Goal: Task Accomplishment & Management: Manage account settings

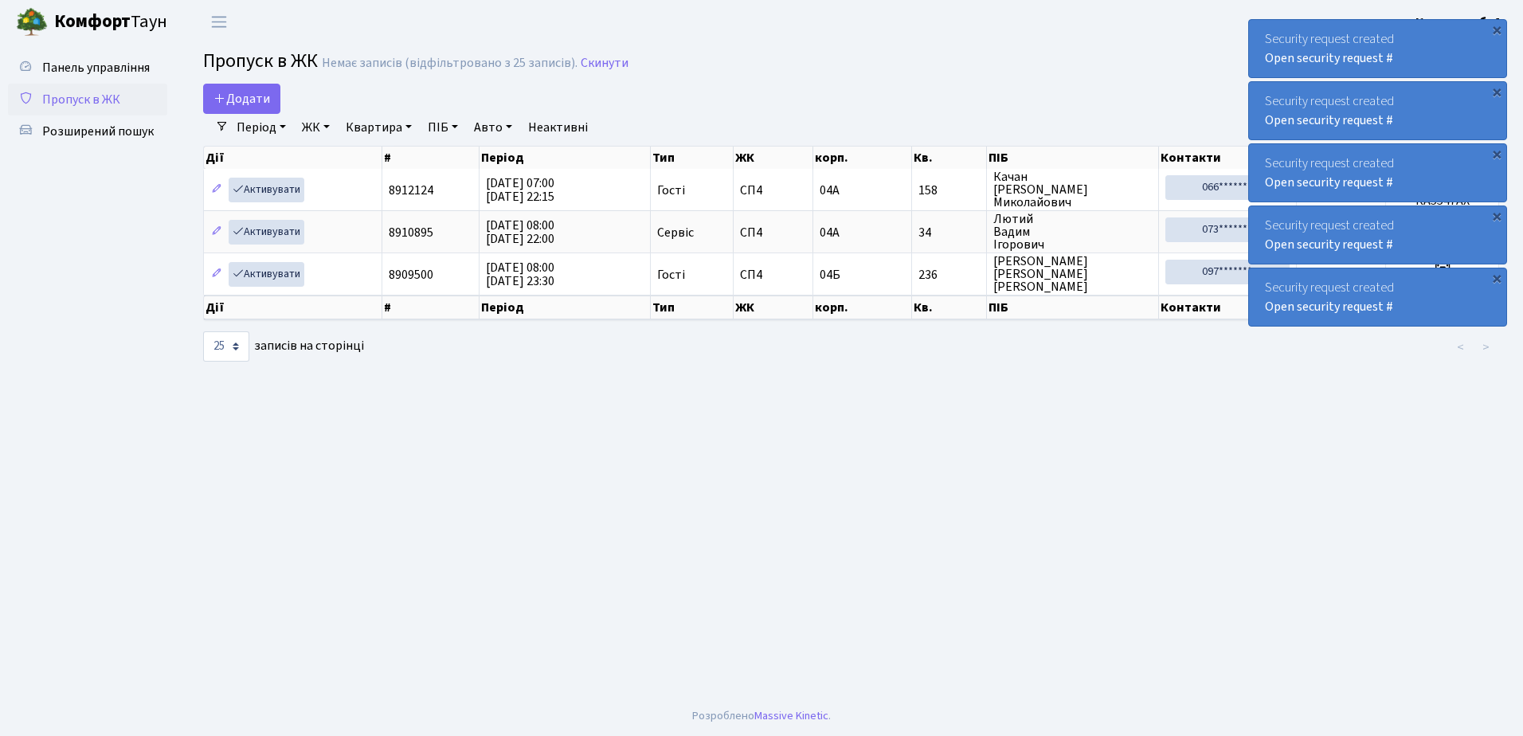
select select "25"
click at [1498, 29] on div "×" at bounding box center [1496, 30] width 16 height 16
click at [1495, 29] on div "×" at bounding box center [1496, 30] width 16 height 16
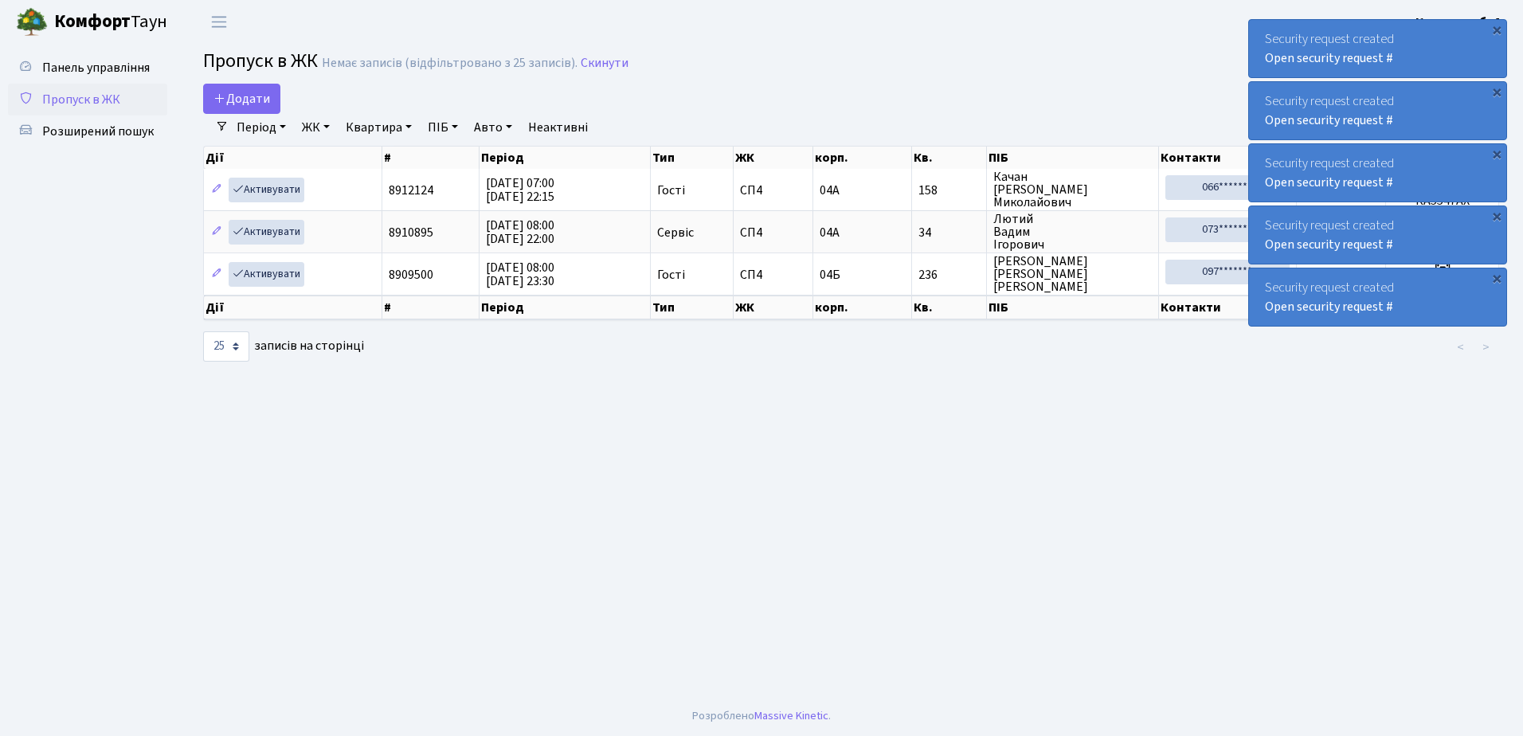
click at [1495, 29] on div "×" at bounding box center [1496, 30] width 16 height 16
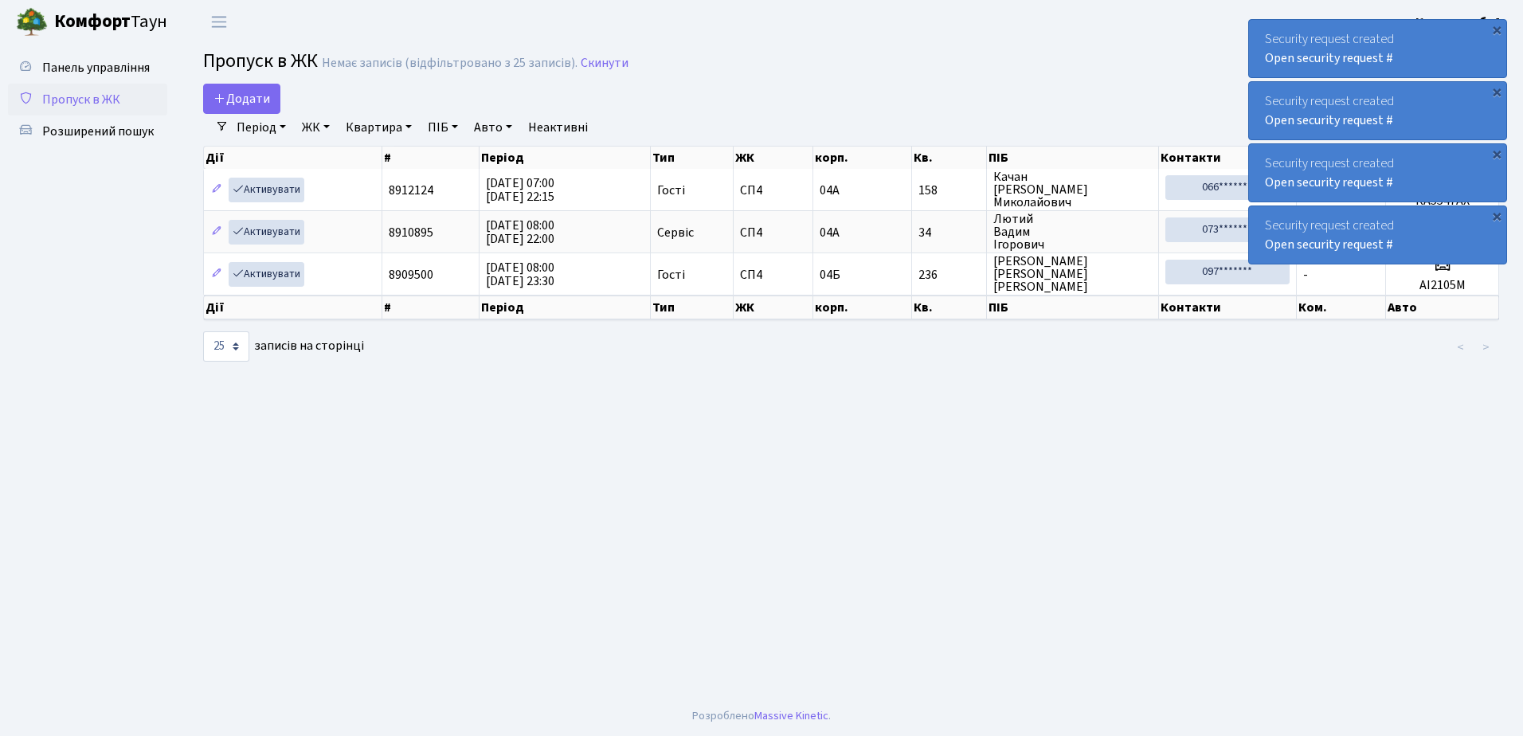
click at [1495, 29] on div "×" at bounding box center [1496, 30] width 16 height 16
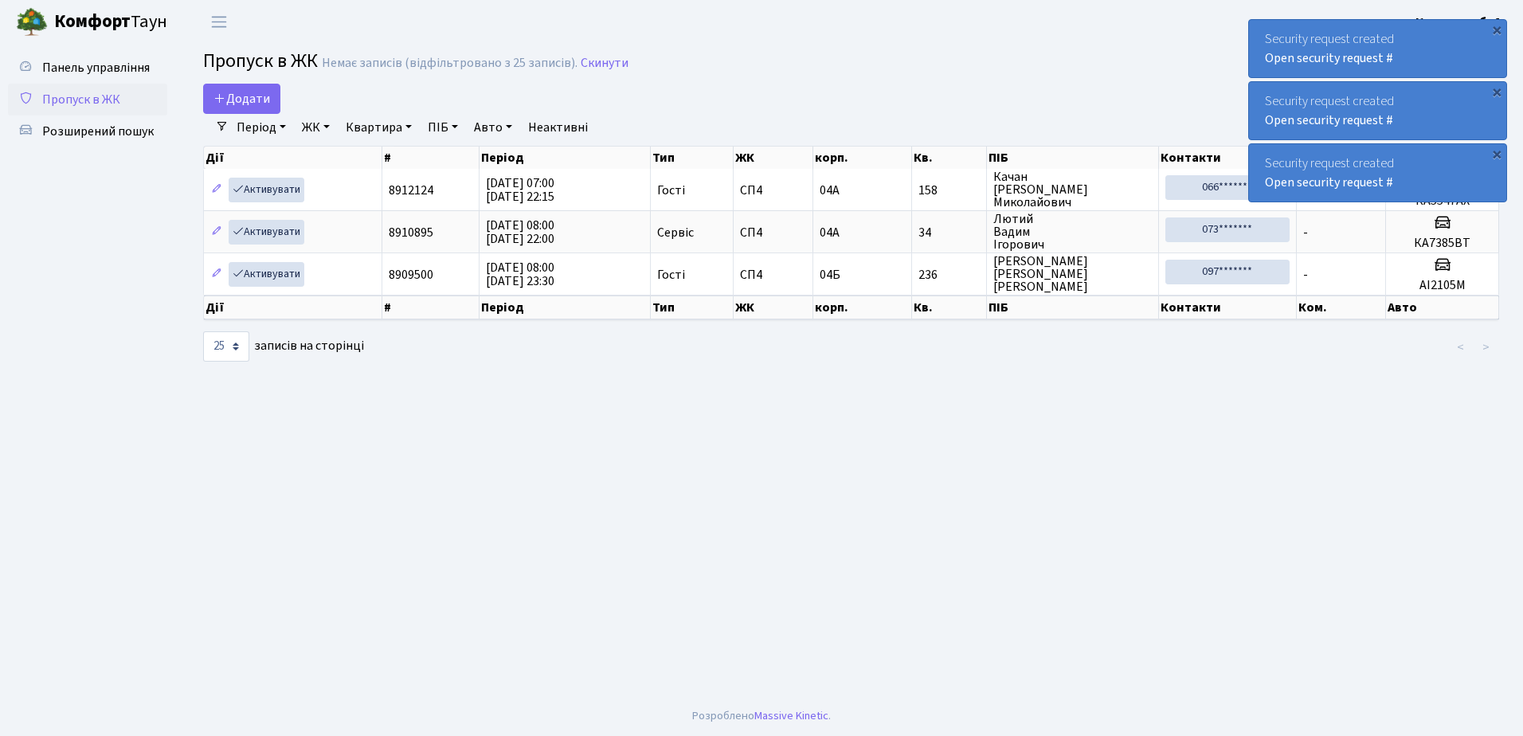
click at [1495, 29] on div "×" at bounding box center [1496, 30] width 16 height 16
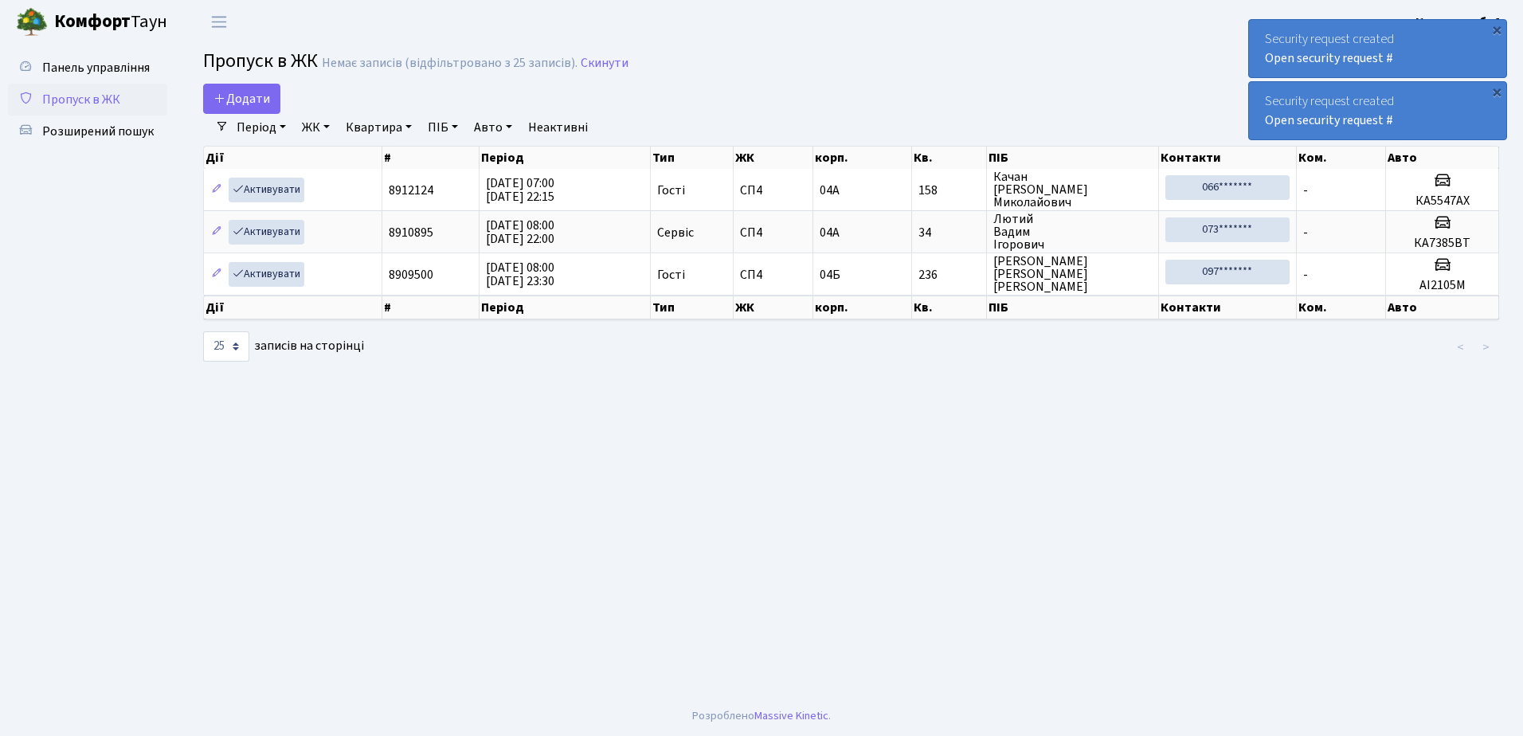
click at [1495, 29] on div "×" at bounding box center [1496, 30] width 16 height 16
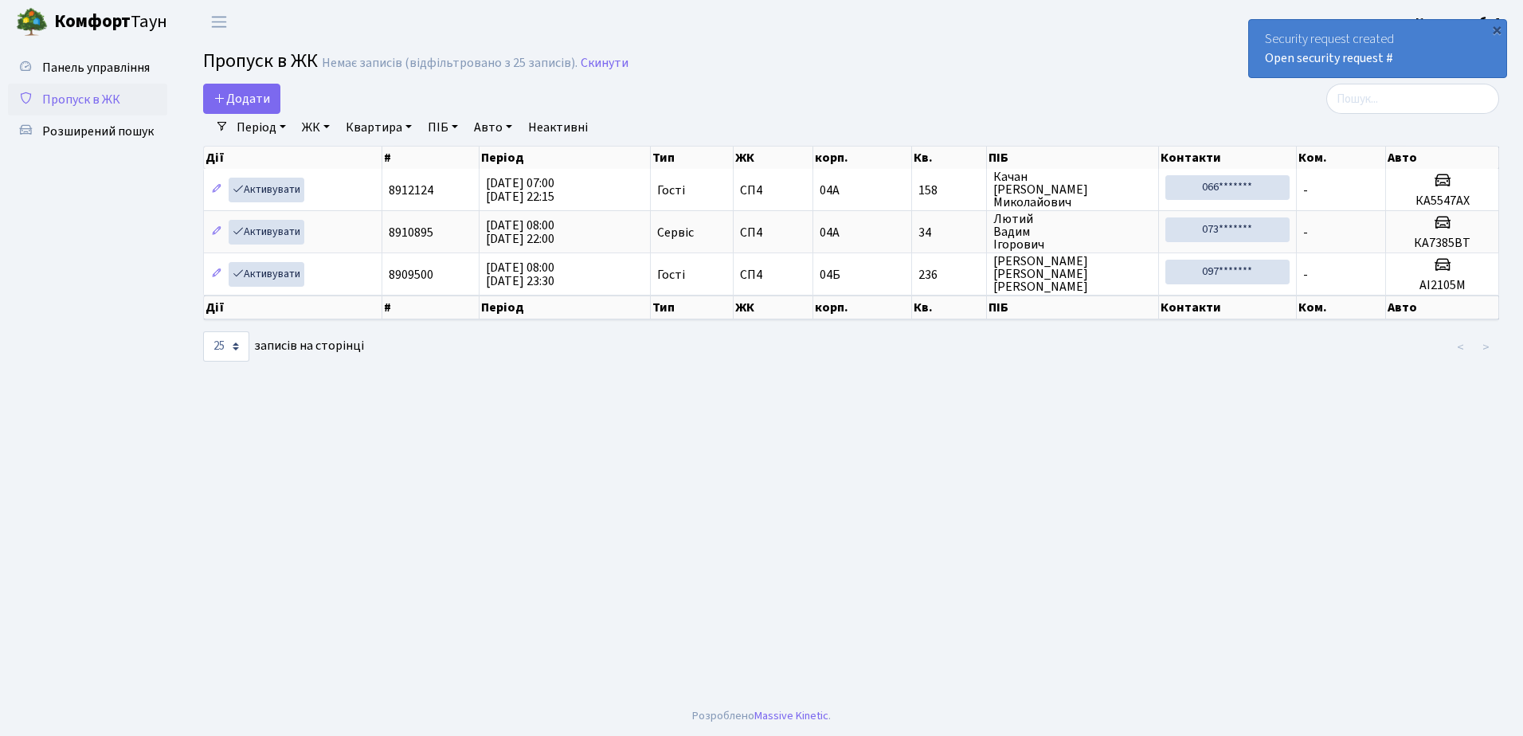
click at [1495, 29] on div "×" at bounding box center [1496, 30] width 16 height 16
